Goal: Transaction & Acquisition: Subscribe to service/newsletter

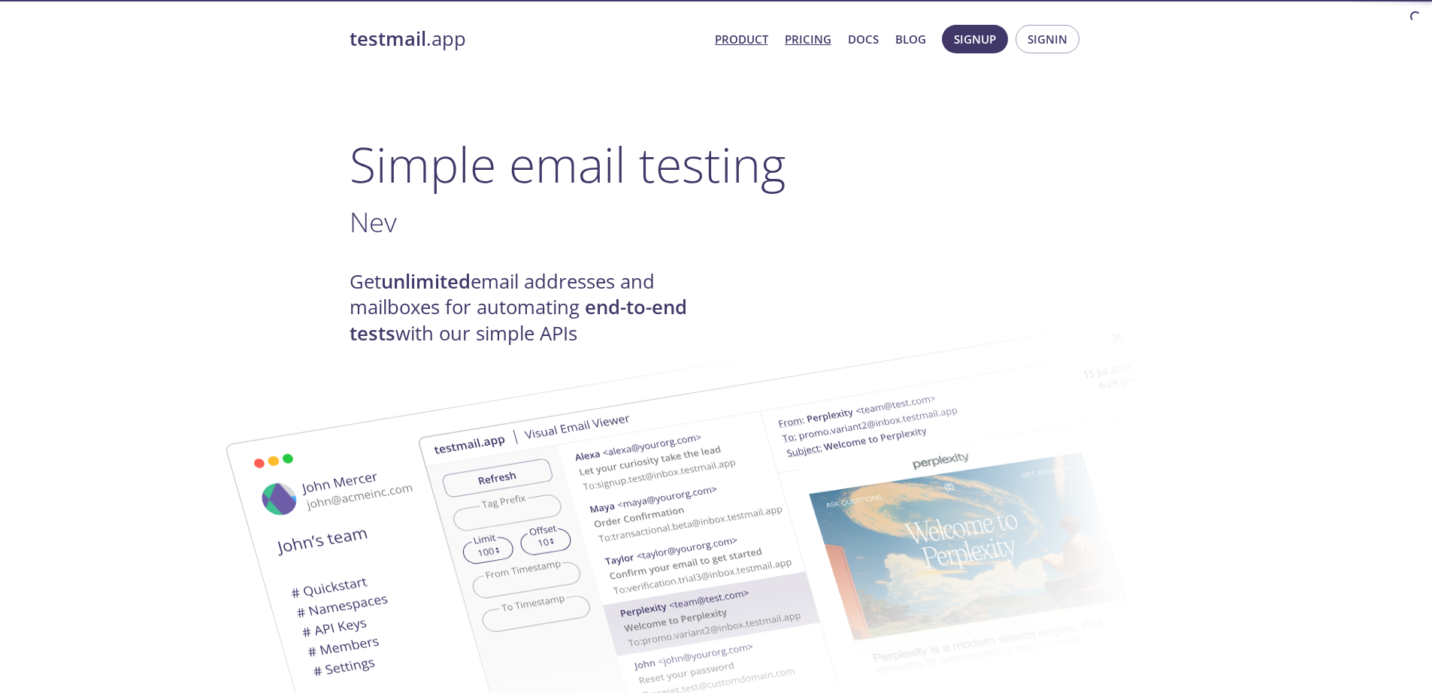
click at [800, 36] on link "Pricing" at bounding box center [808, 39] width 47 height 20
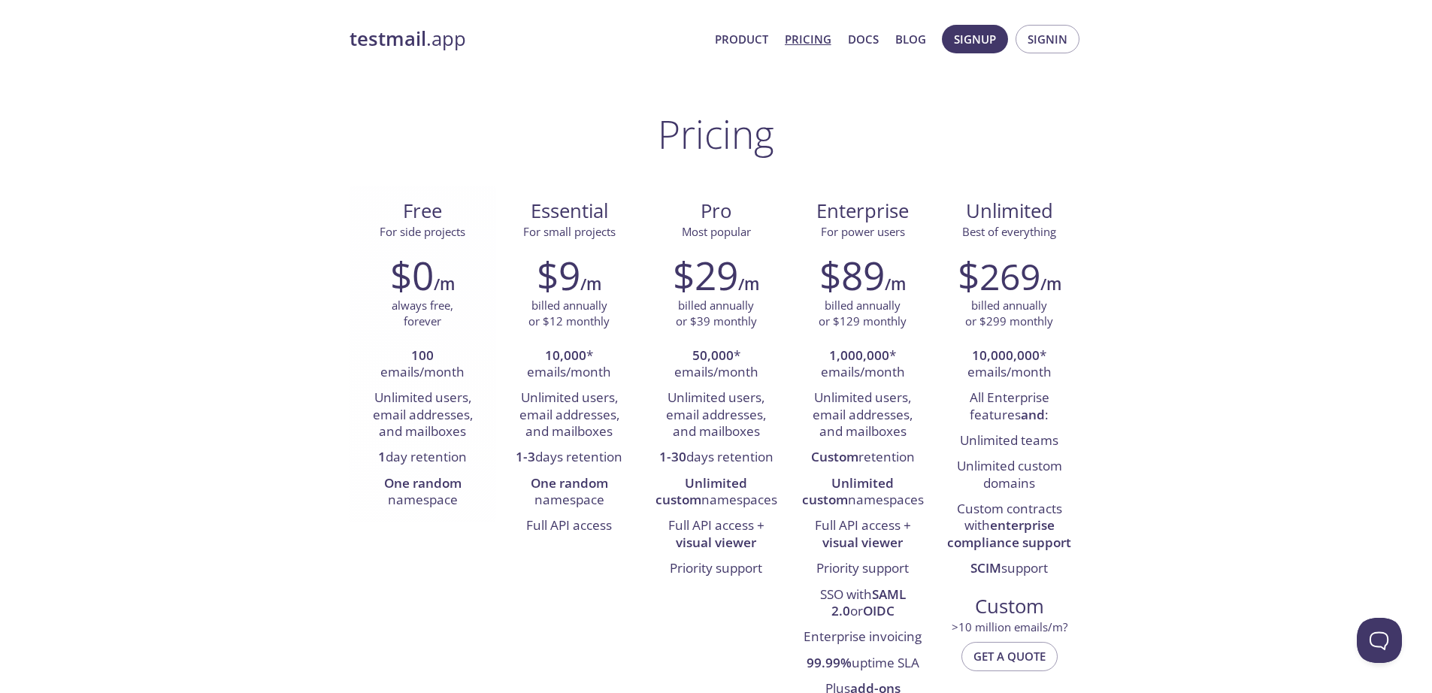
click at [402, 497] on li "One random namespace" at bounding box center [423, 492] width 124 height 43
click at [985, 36] on span "Signup" at bounding box center [975, 39] width 42 height 20
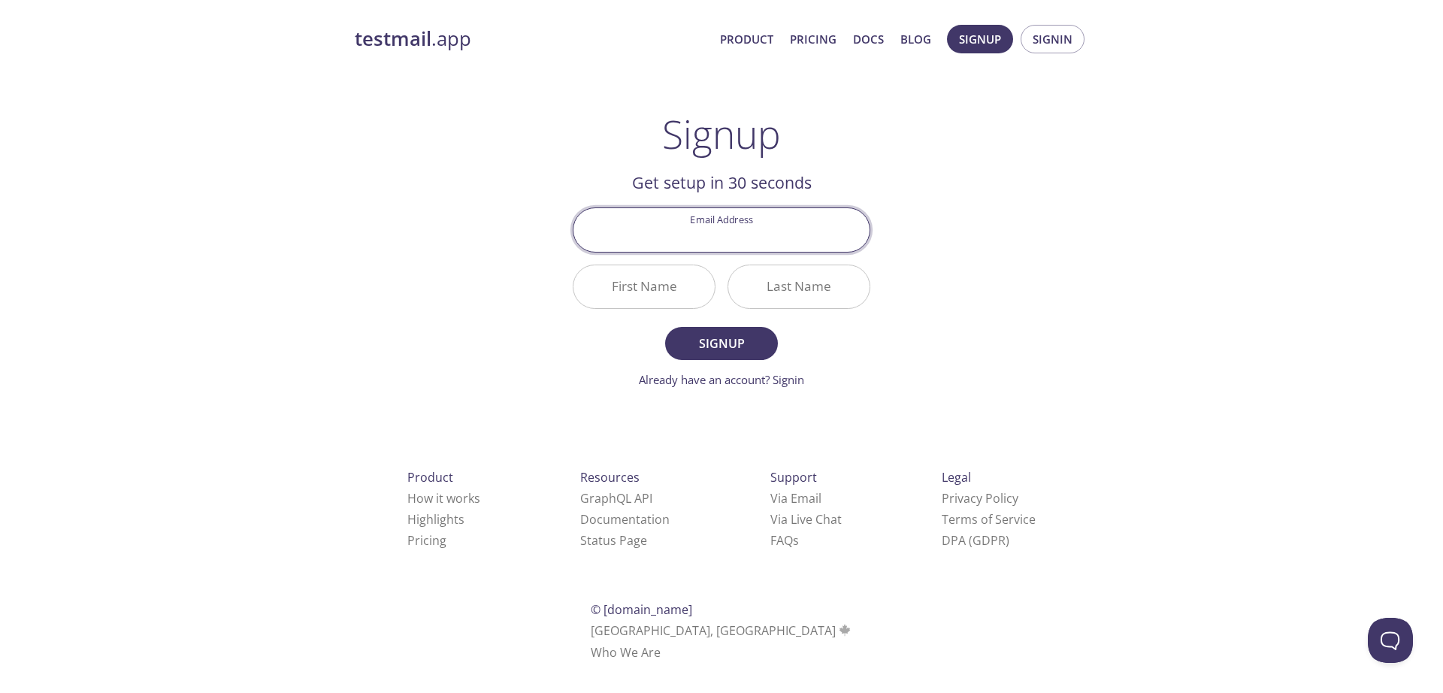
click at [756, 230] on input "Email Address" at bounding box center [721, 229] width 296 height 43
type input "[PERSON_NAME][EMAIL_ADDRESS][DOMAIN_NAME]"
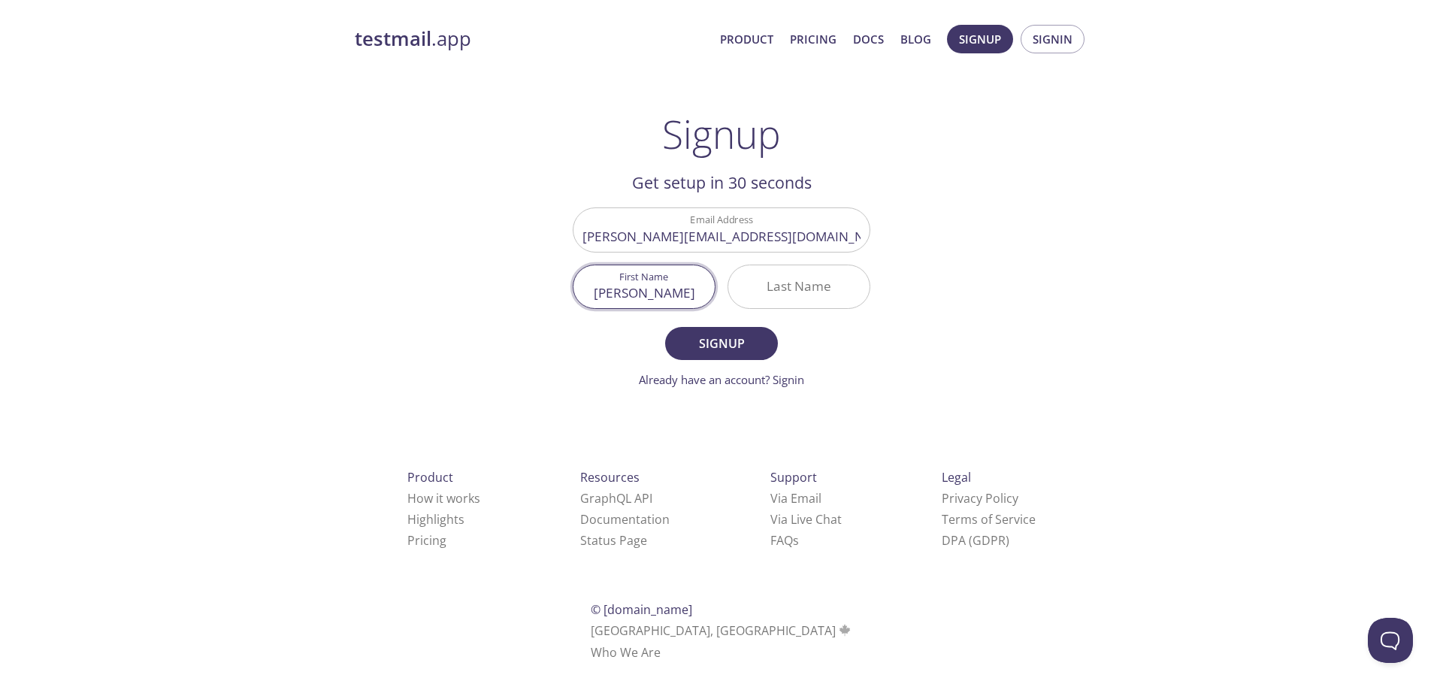
type input "[PERSON_NAME]"
type input "Ambre"
click at [711, 354] on span "Signup" at bounding box center [722, 343] width 80 height 21
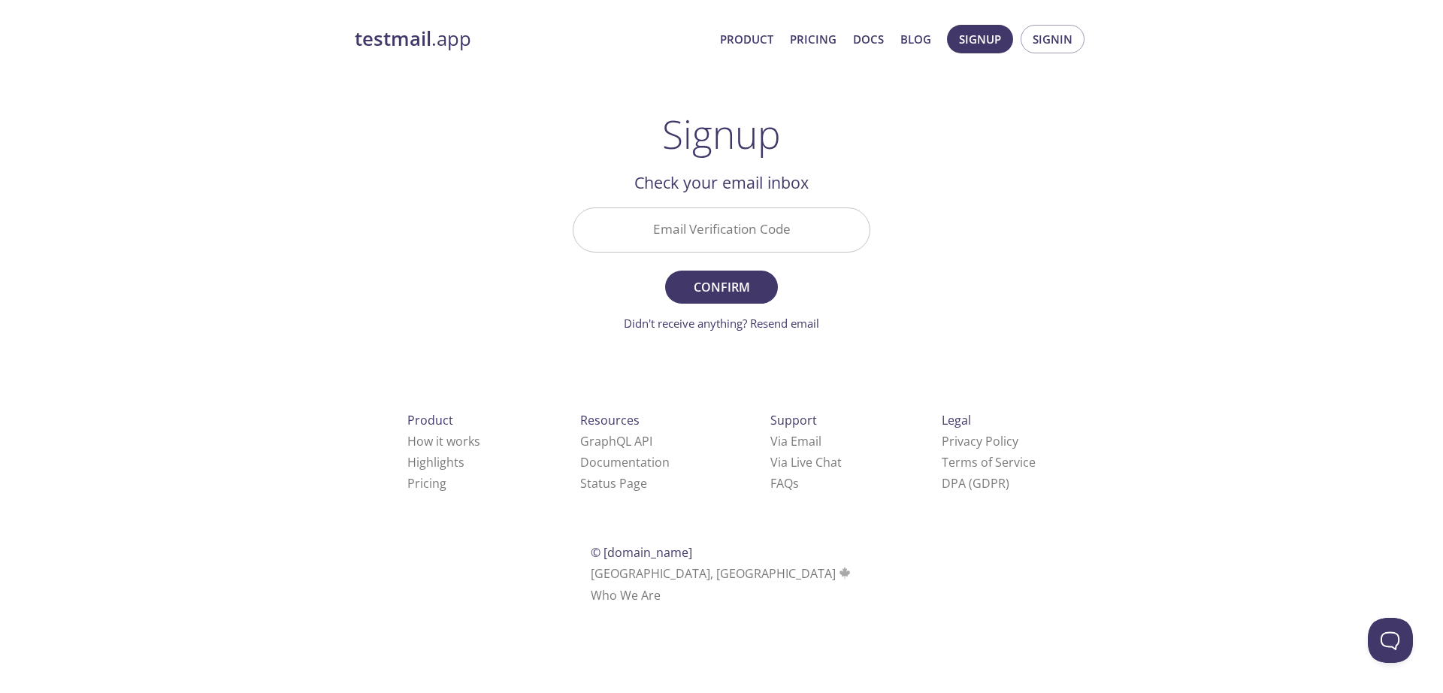
click at [755, 224] on input "Email Verification Code" at bounding box center [721, 229] width 296 height 43
paste input "U8X567L"
type input "U8X567L"
click at [734, 298] on button "Confirm" at bounding box center [721, 287] width 113 height 33
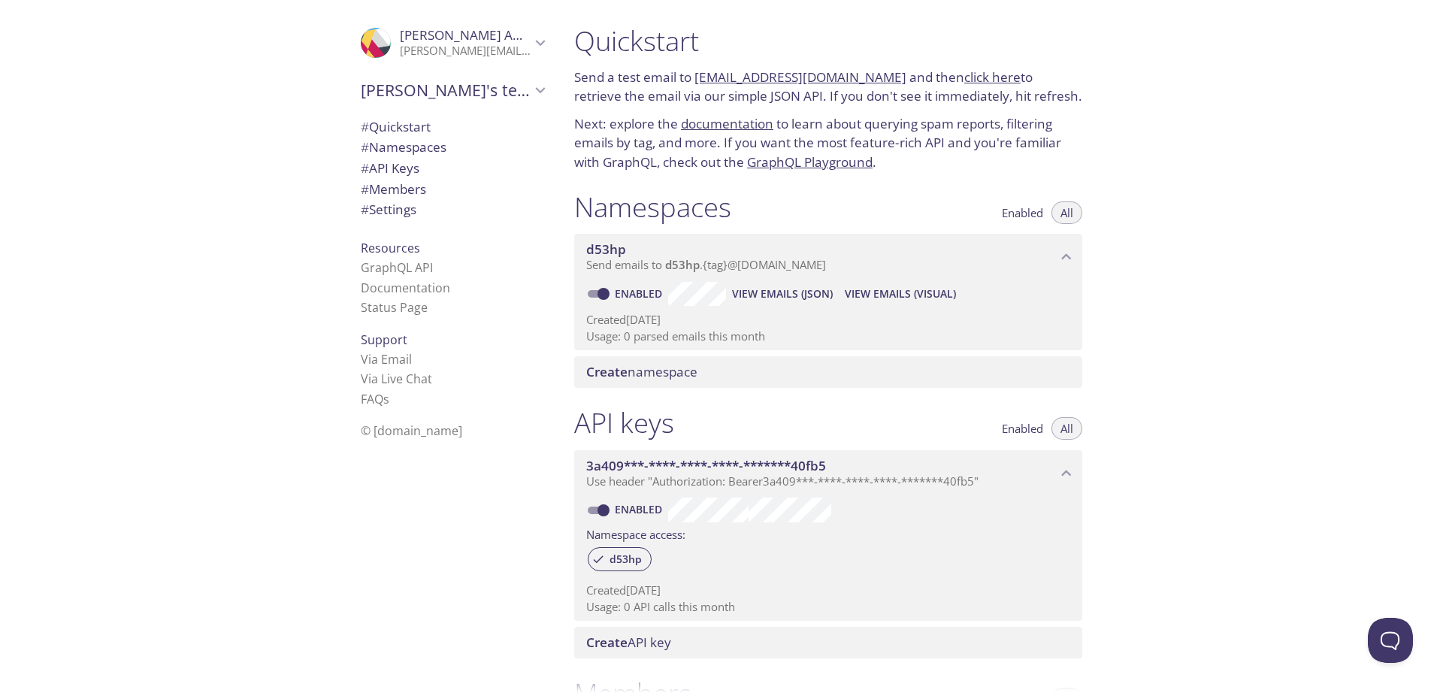
scroll to position [376, 0]
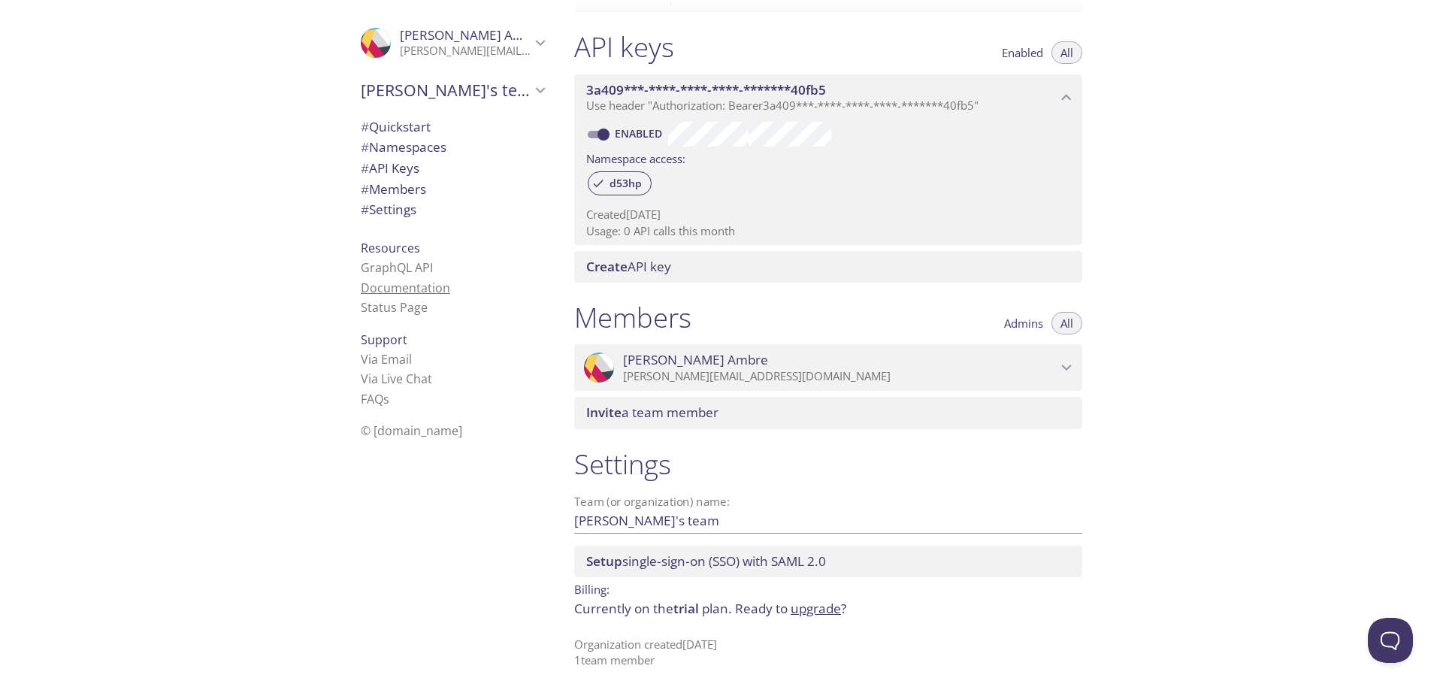
click at [393, 286] on link "Documentation" at bounding box center [405, 288] width 89 height 17
click at [398, 372] on link "Via Live Chat" at bounding box center [396, 379] width 71 height 17
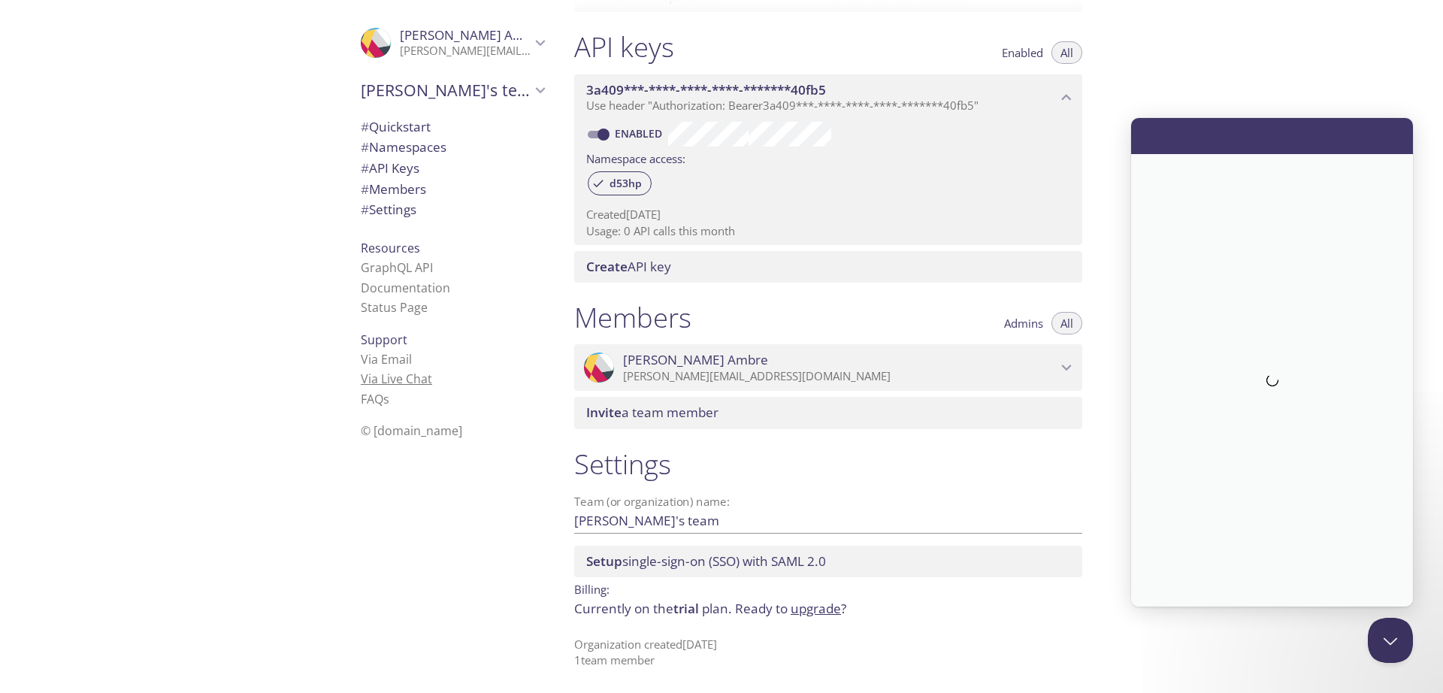
scroll to position [0, 0]
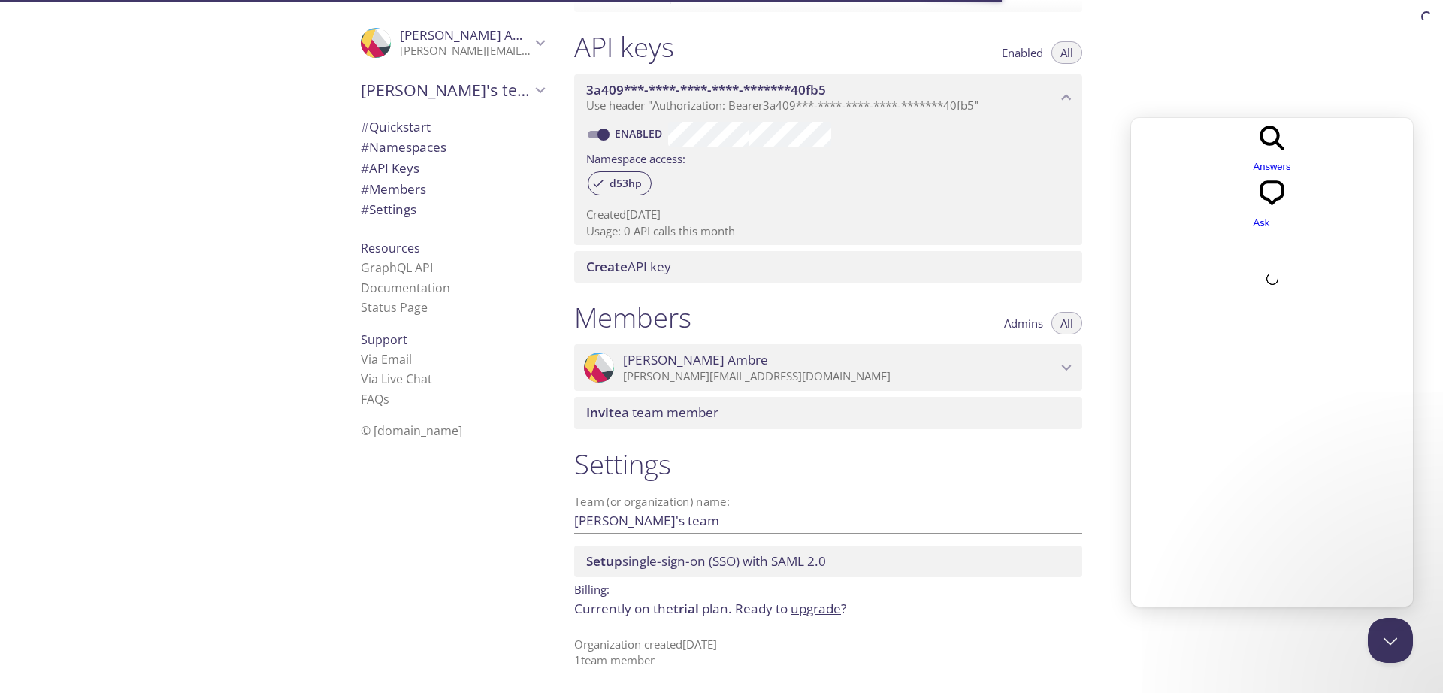
click at [176, 172] on div ".cls-1 { fill: #6d5ca8; } .cls-2 { fill: #3fc191; } .cls-3 { fill: #3b4752; } .…" at bounding box center [281, 346] width 562 height 693
click at [413, 151] on span "# Namespaces" at bounding box center [404, 146] width 86 height 17
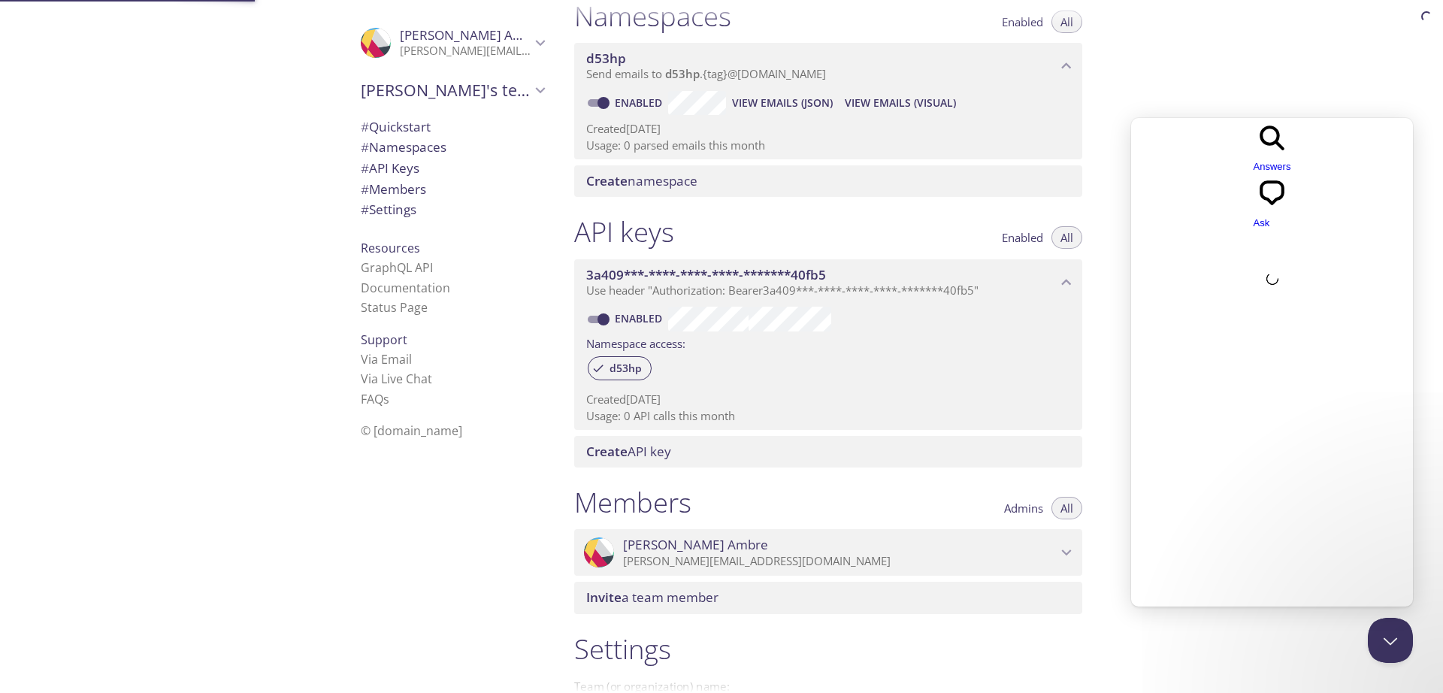
scroll to position [190, 0]
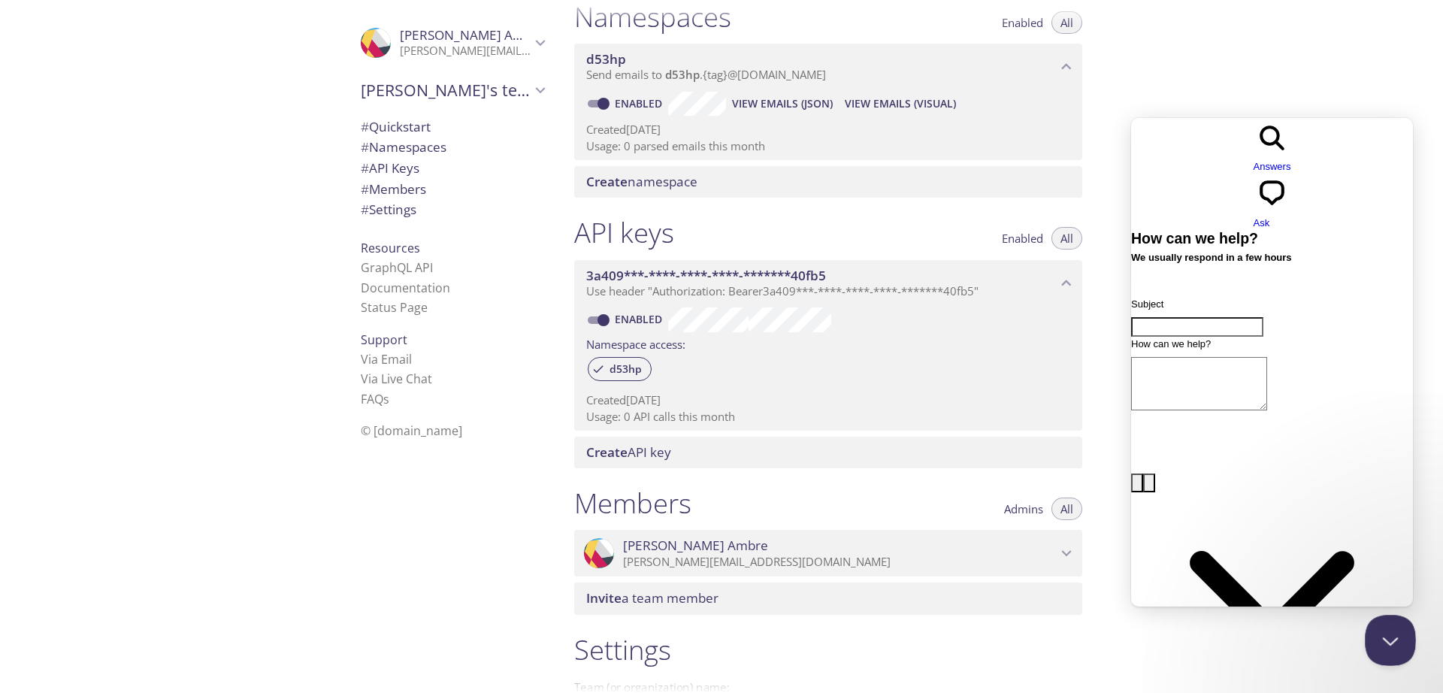
click at [1405, 628] on button "Close Beacon popover" at bounding box center [1387, 637] width 45 height 45
